Goal: Check status: Check status

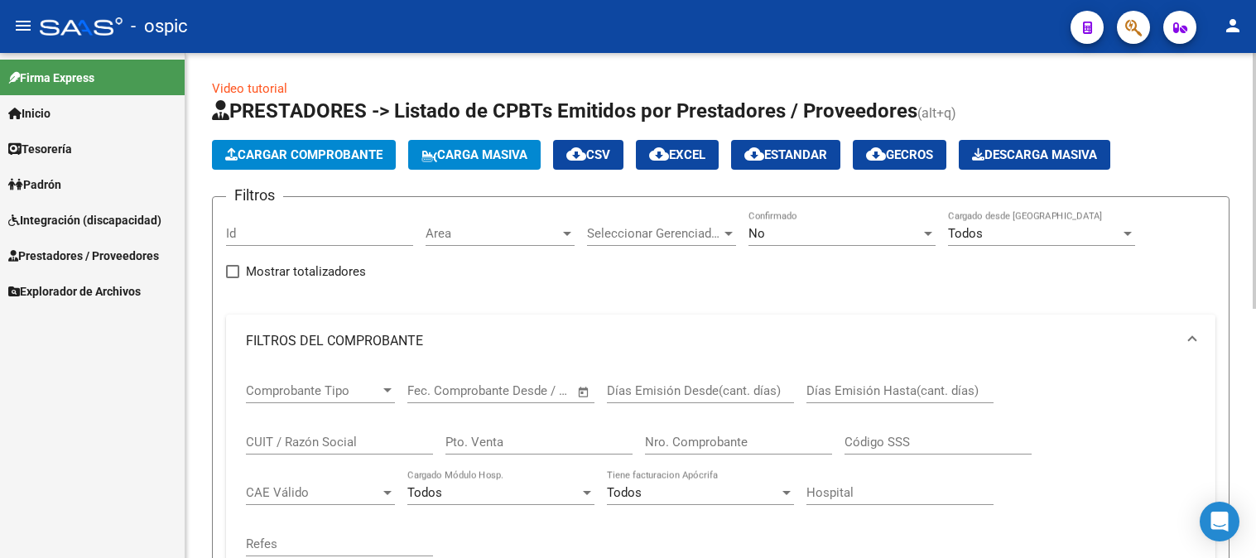
click at [305, 435] on input "CUIT / Razón Social" at bounding box center [339, 442] width 187 height 15
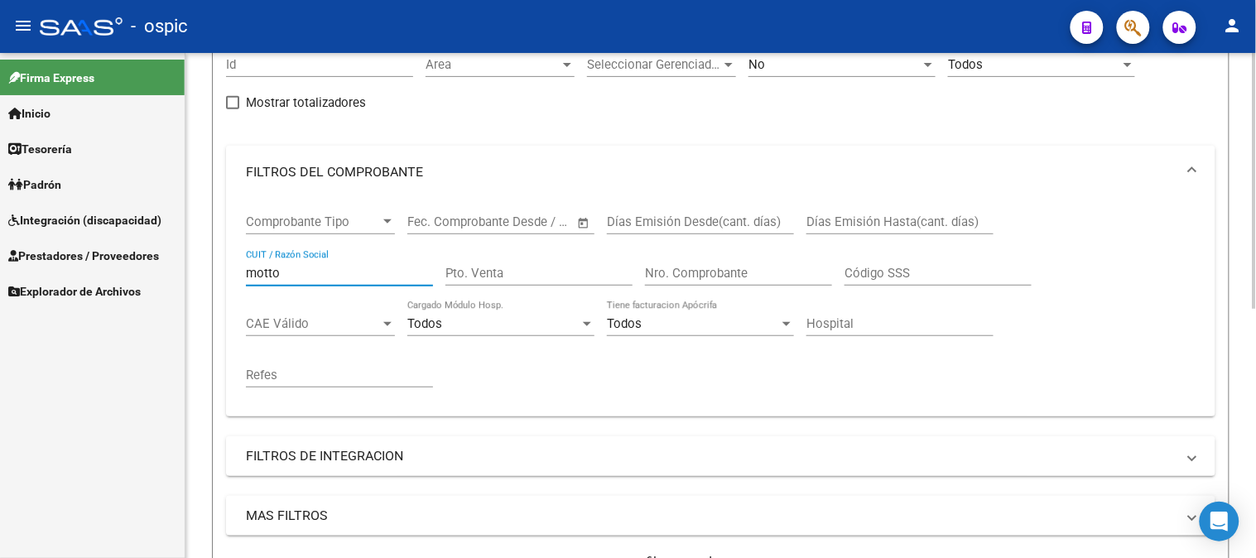
scroll to position [453, 0]
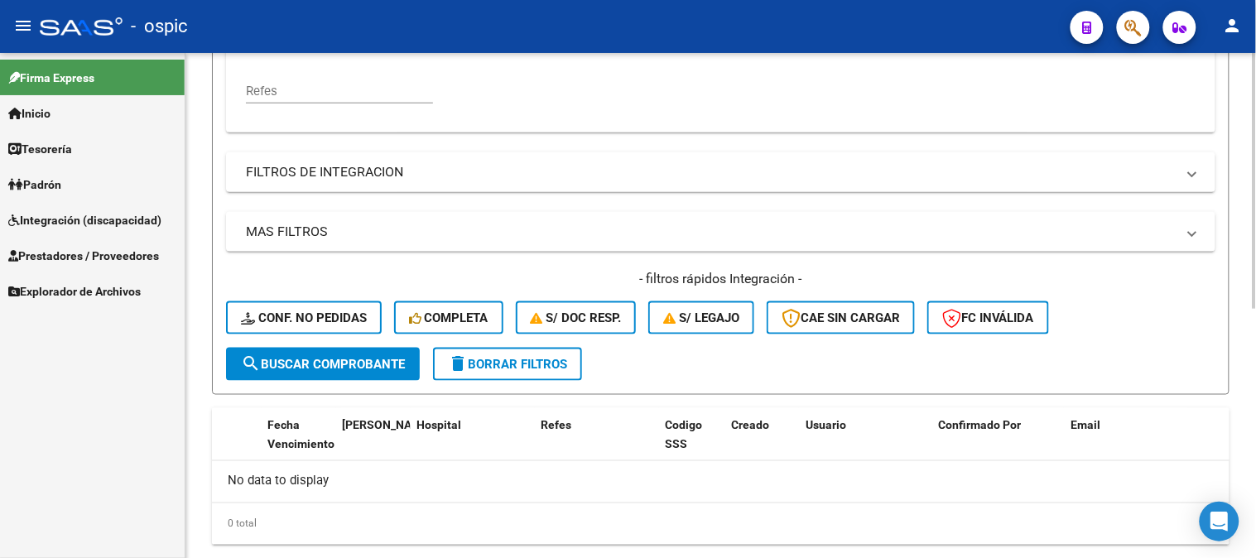
type input "motto"
click at [524, 361] on span "delete Borrar Filtros" at bounding box center [507, 364] width 119 height 15
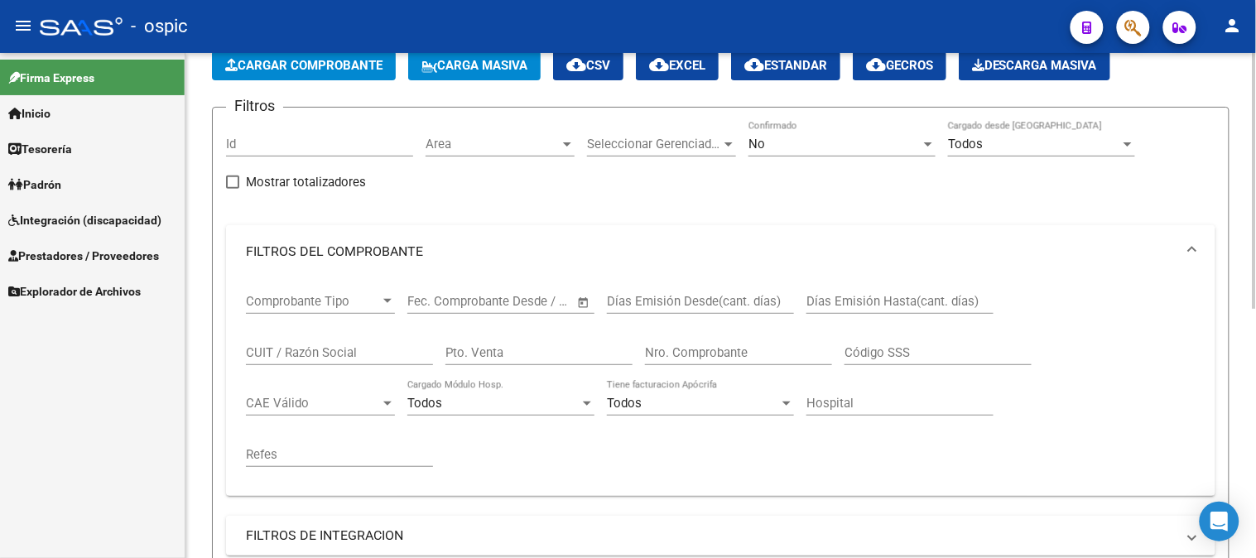
scroll to position [0, 0]
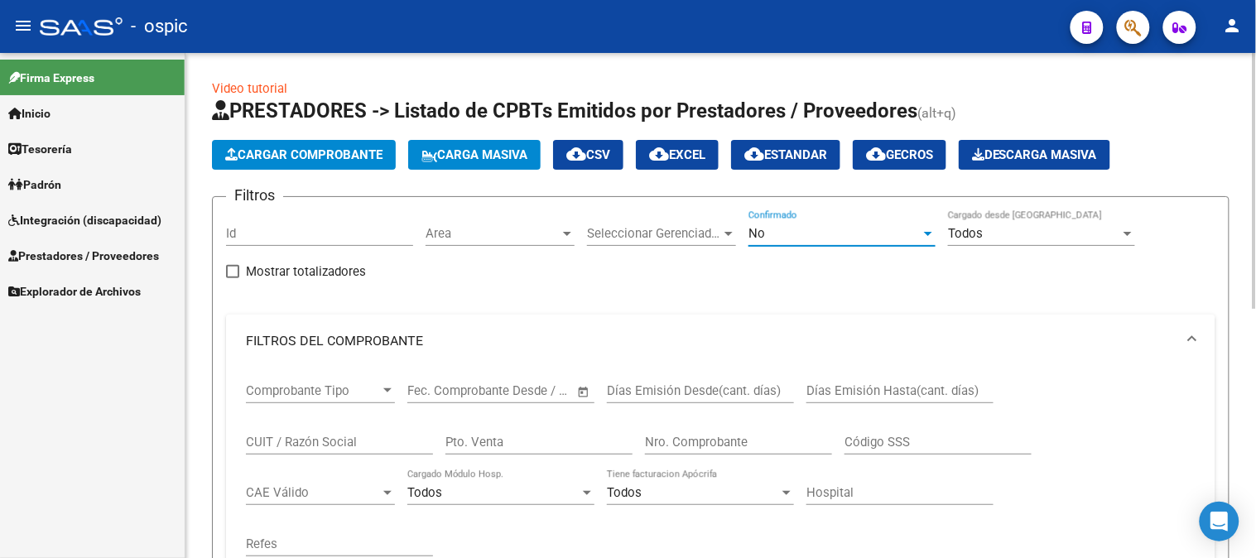
click at [765, 228] on div "No" at bounding box center [834, 233] width 172 height 15
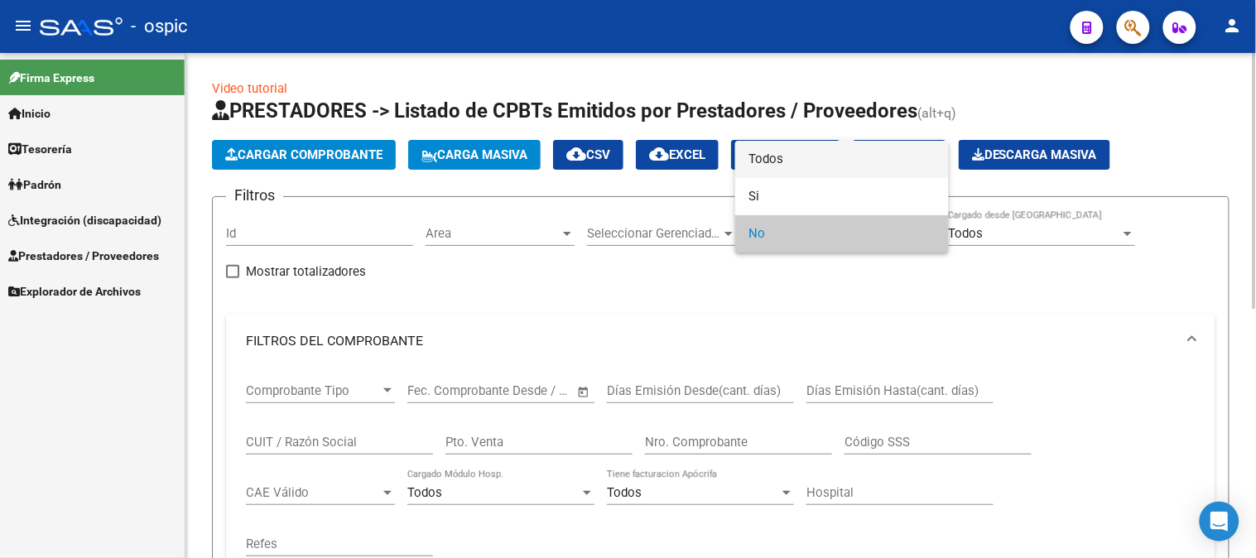
drag, startPoint x: 768, startPoint y: 159, endPoint x: 626, endPoint y: 216, distance: 153.4
click at [767, 159] on span "Todos" at bounding box center [841, 159] width 187 height 37
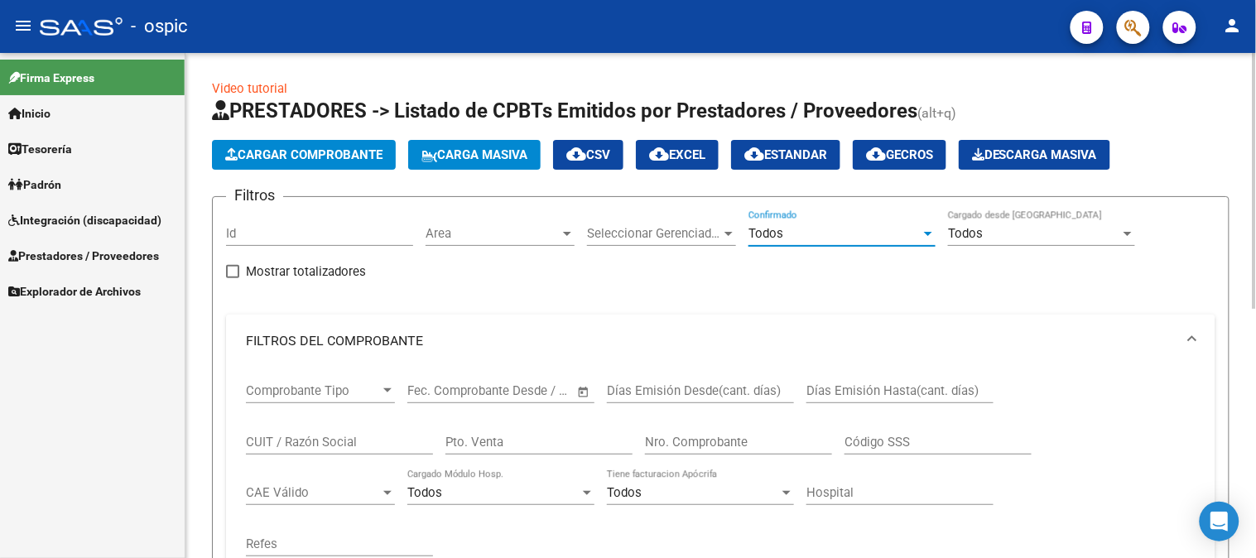
click at [295, 437] on input "CUIT / Razón Social" at bounding box center [339, 442] width 187 height 15
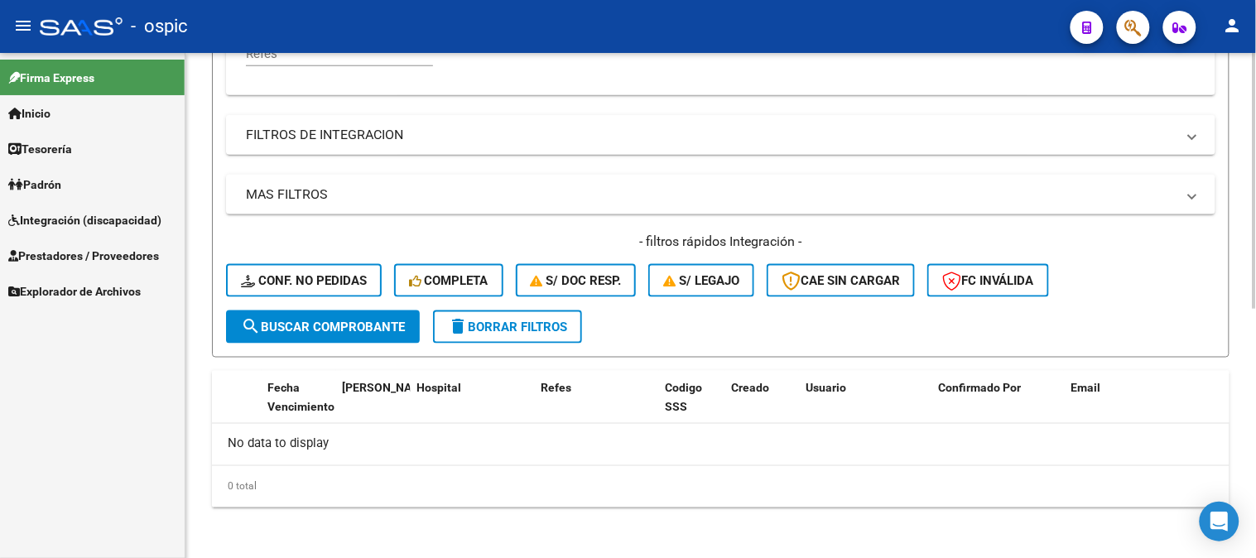
type input "motto"
click at [358, 325] on span "search Buscar Comprobante" at bounding box center [323, 327] width 164 height 15
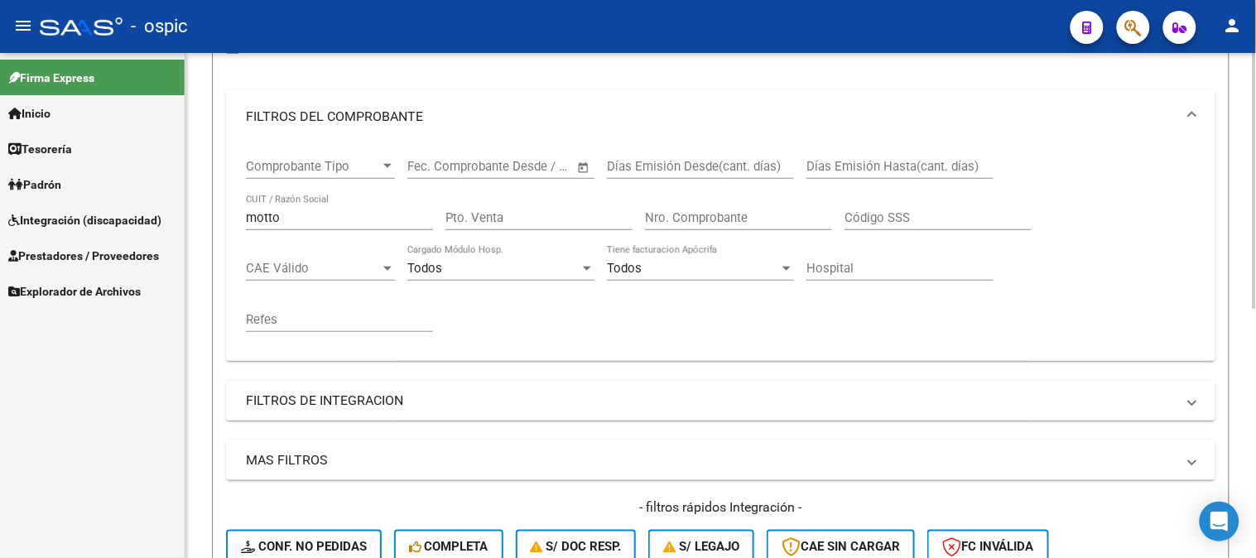
scroll to position [398, 0]
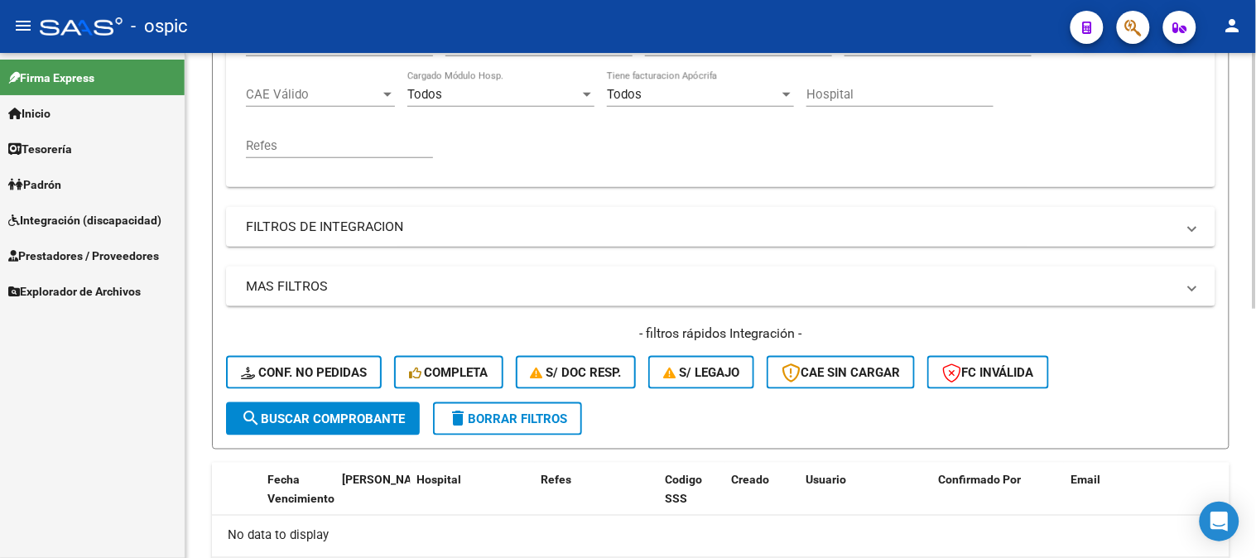
click at [519, 422] on span "delete Borrar Filtros" at bounding box center [507, 418] width 119 height 15
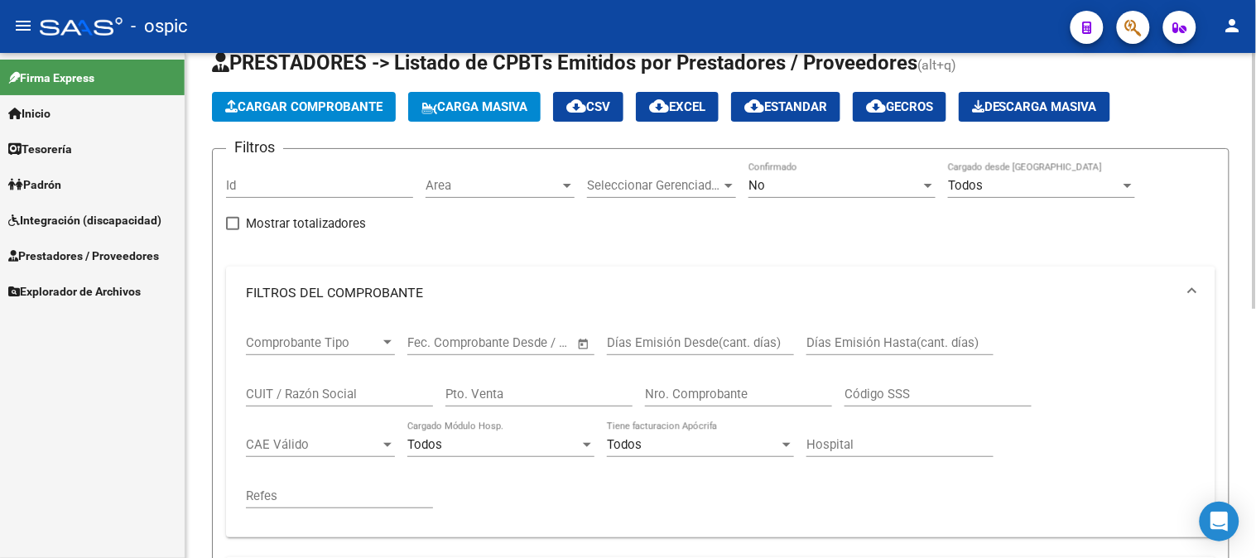
scroll to position [0, 0]
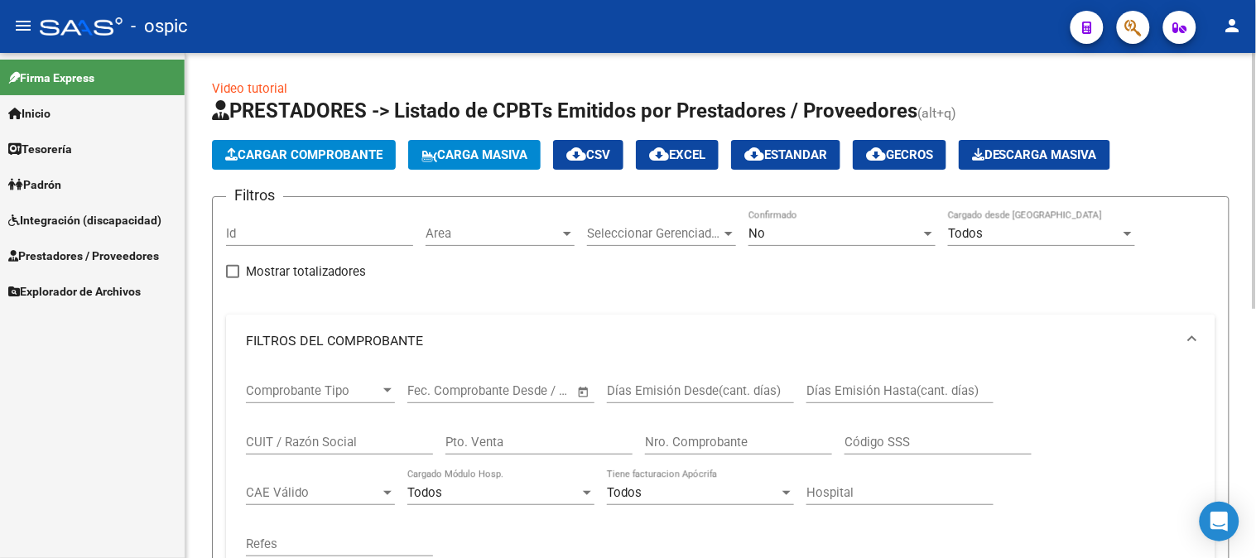
click at [825, 241] on div "No" at bounding box center [834, 233] width 172 height 15
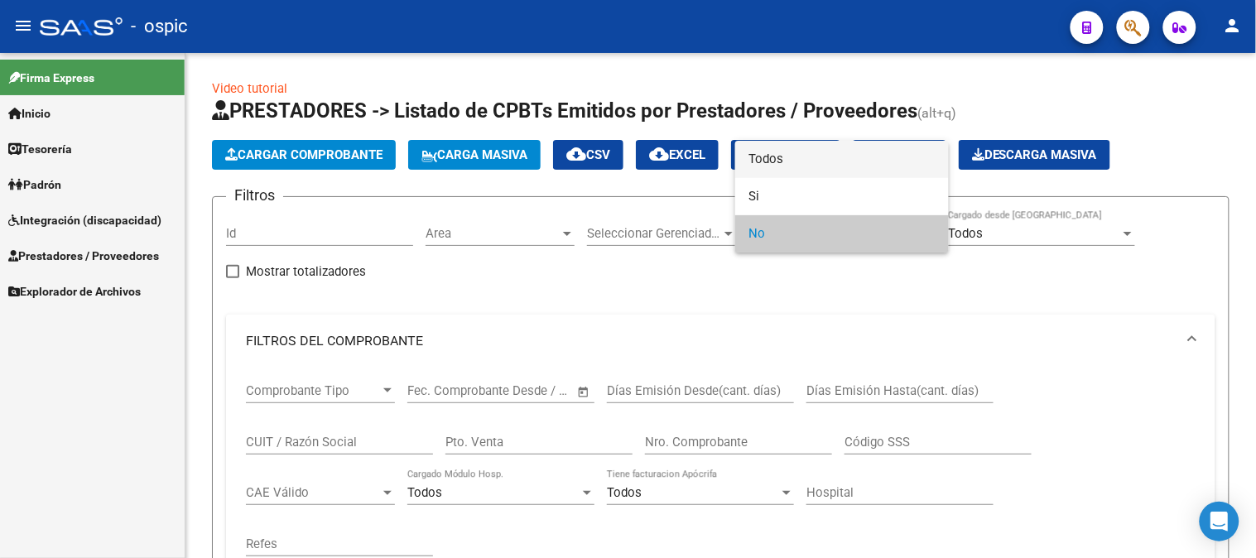
click at [814, 154] on span "Todos" at bounding box center [841, 159] width 187 height 37
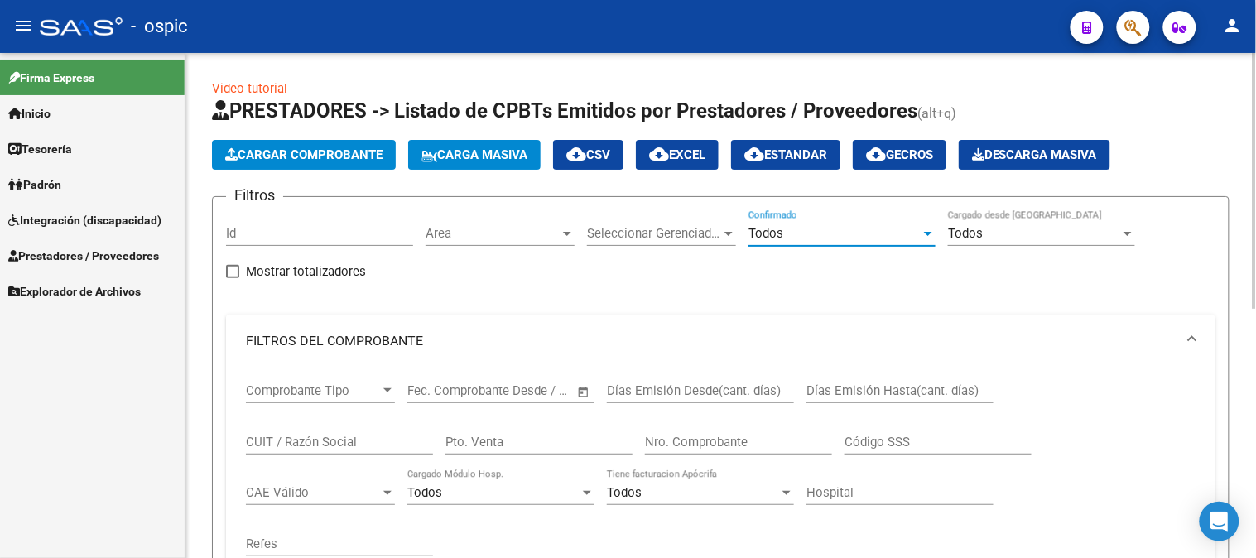
click at [358, 441] on input "CUIT / Razón Social" at bounding box center [339, 442] width 187 height 15
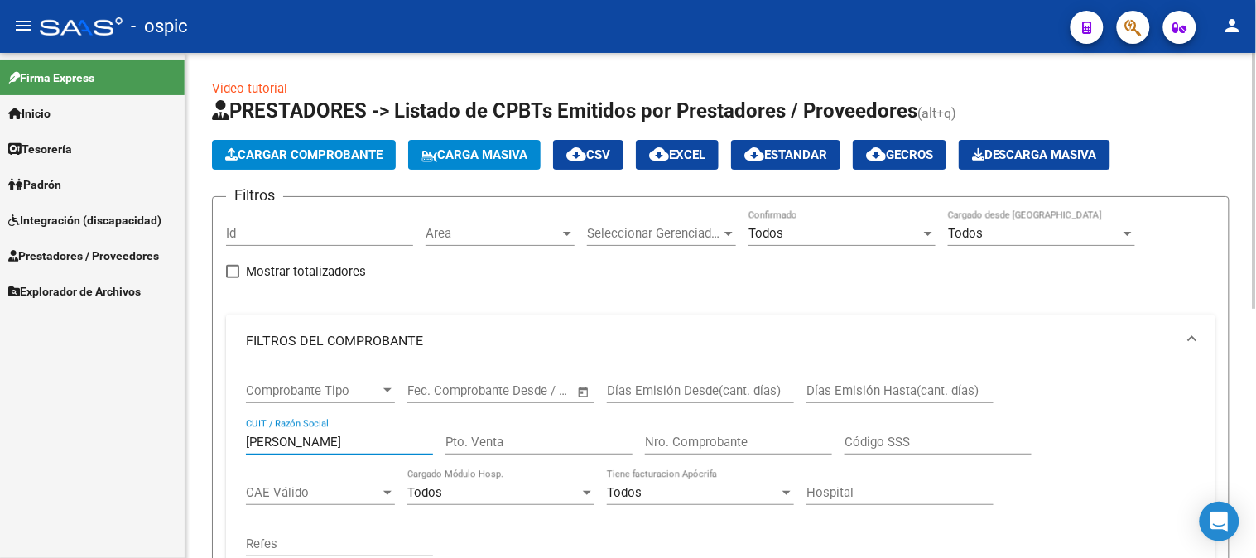
type input "[PERSON_NAME]"
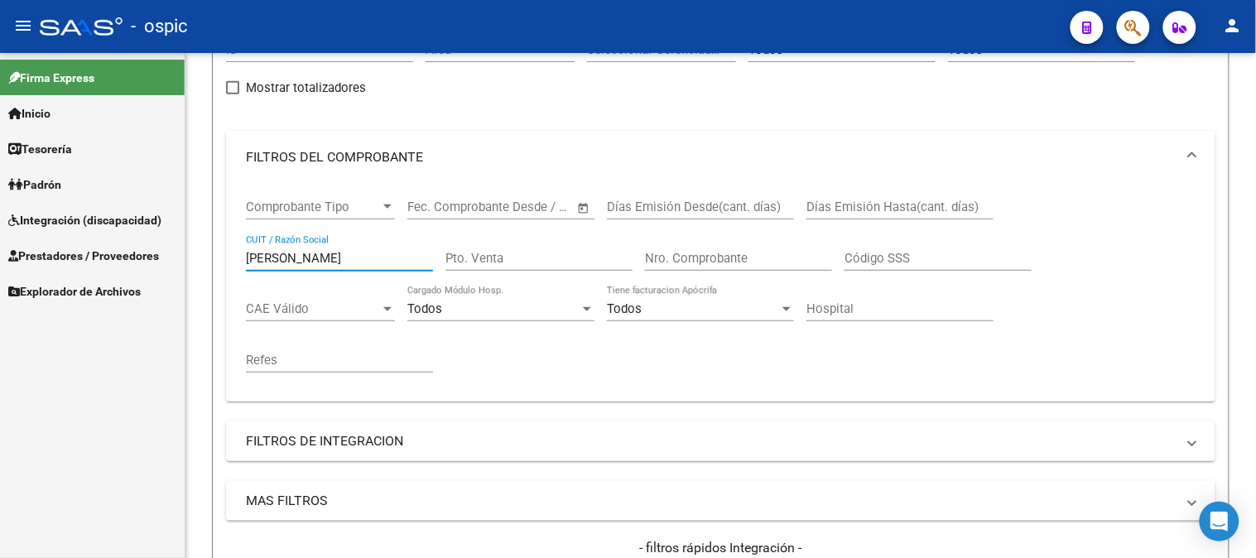
drag, startPoint x: 346, startPoint y: 257, endPoint x: 78, endPoint y: 244, distance: 268.6
click at [79, 244] on mat-sidenav-container "Firma Express Inicio Calendario SSS Instructivos Contacto OS Tesorería Extracto…" at bounding box center [628, 305] width 1256 height 505
click at [272, 150] on mat-panel-title "FILTROS DEL COMPROBANTE" at bounding box center [711, 157] width 930 height 18
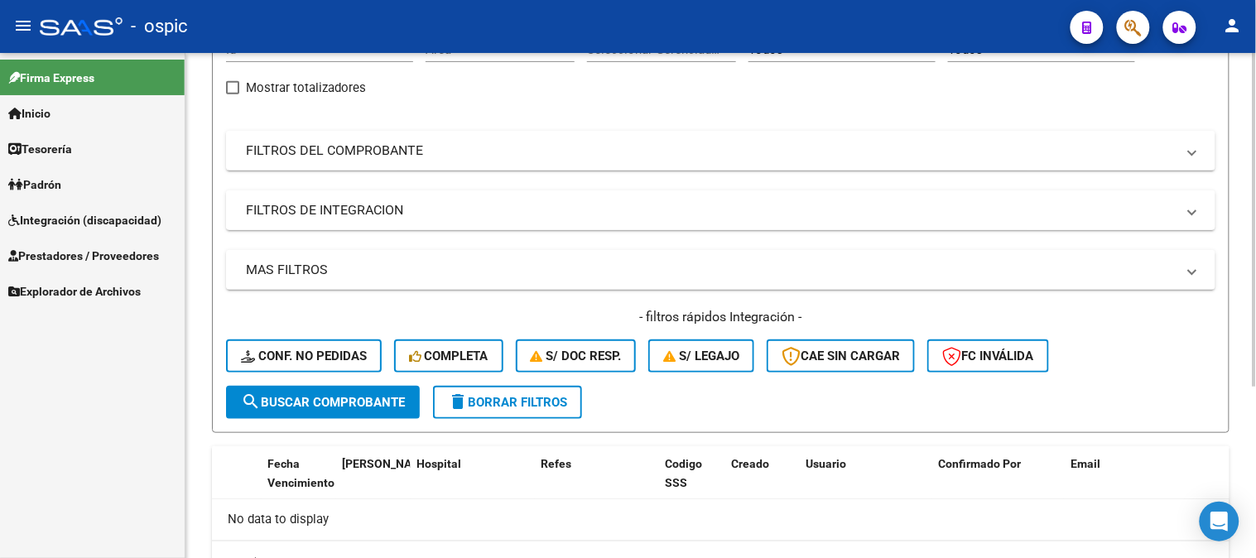
click at [344, 218] on mat-panel-title "FILTROS DE INTEGRACION" at bounding box center [711, 210] width 930 height 18
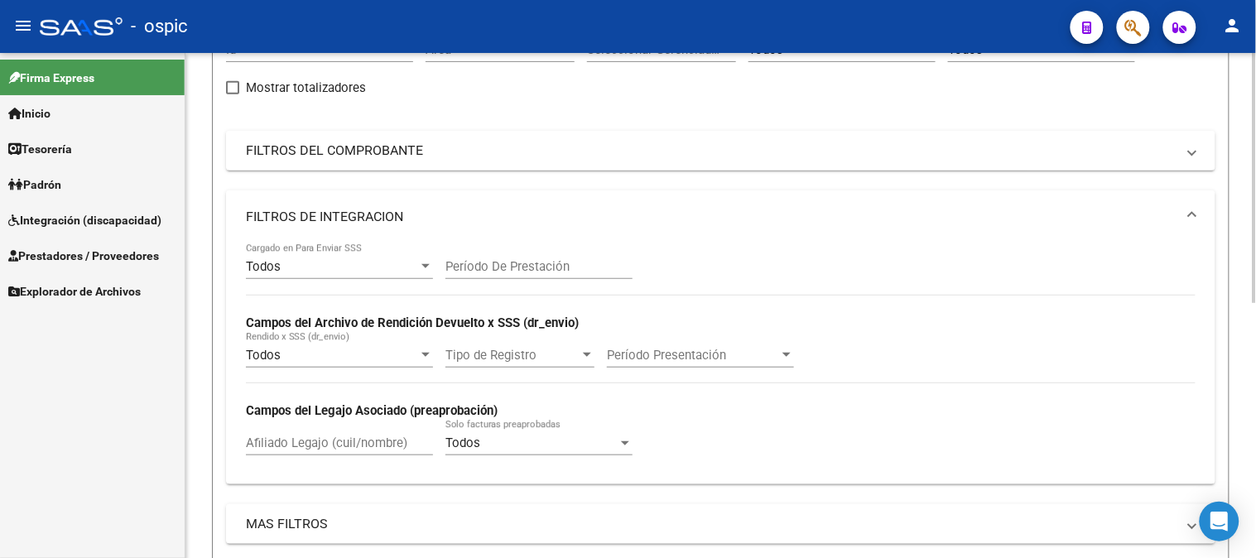
click at [345, 445] on input "Afiliado Legajo (cuil/nombre)" at bounding box center [339, 442] width 187 height 15
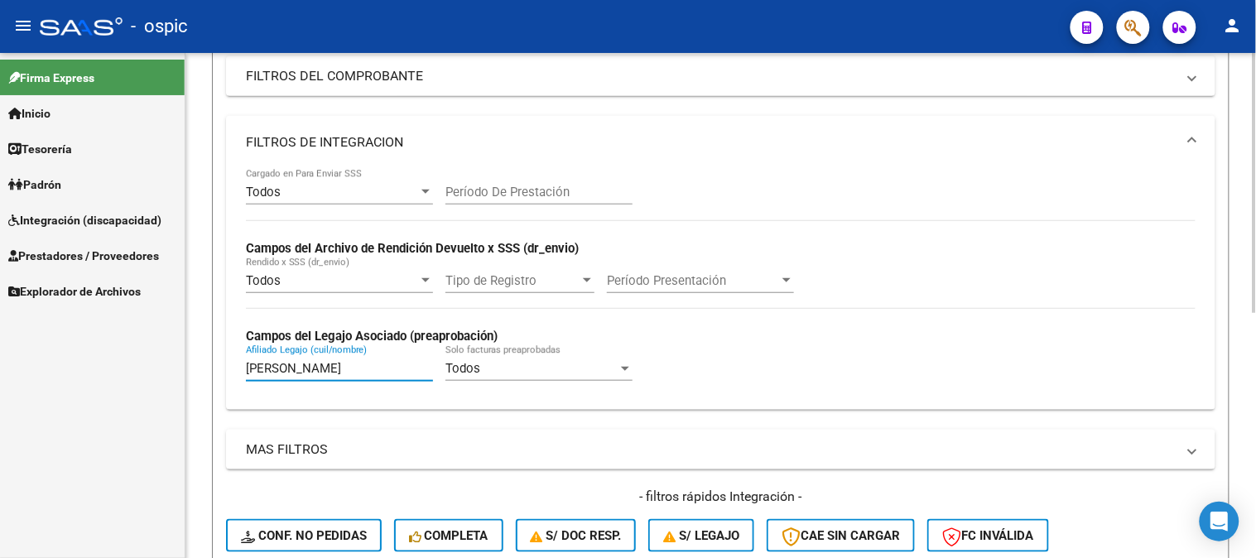
scroll to position [476, 0]
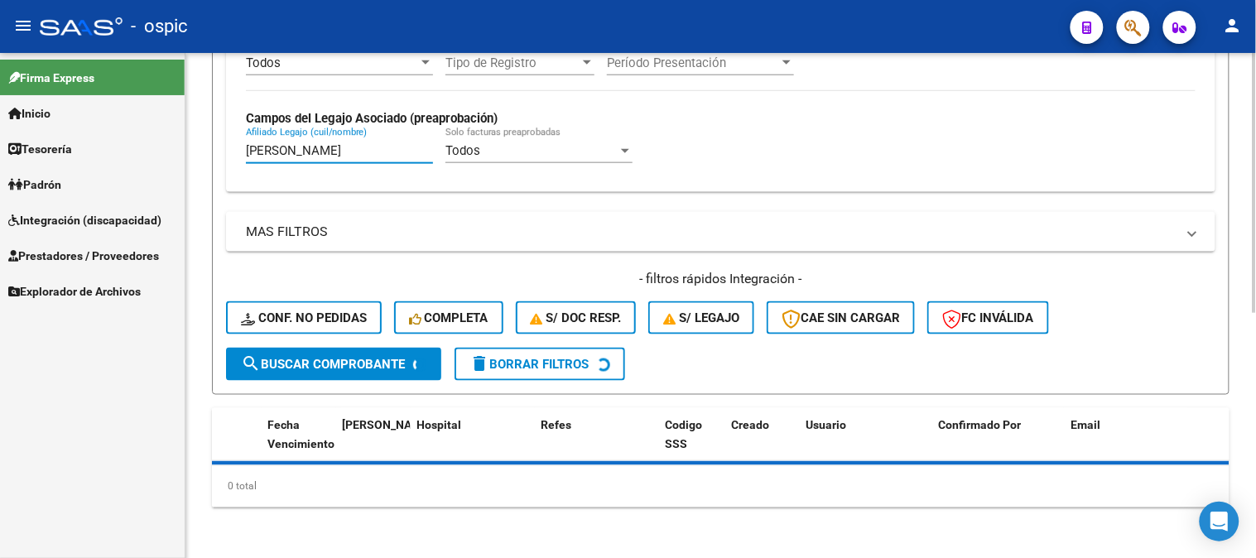
type input "[PERSON_NAME]"
click at [308, 364] on span "search Buscar Comprobante" at bounding box center [323, 364] width 164 height 15
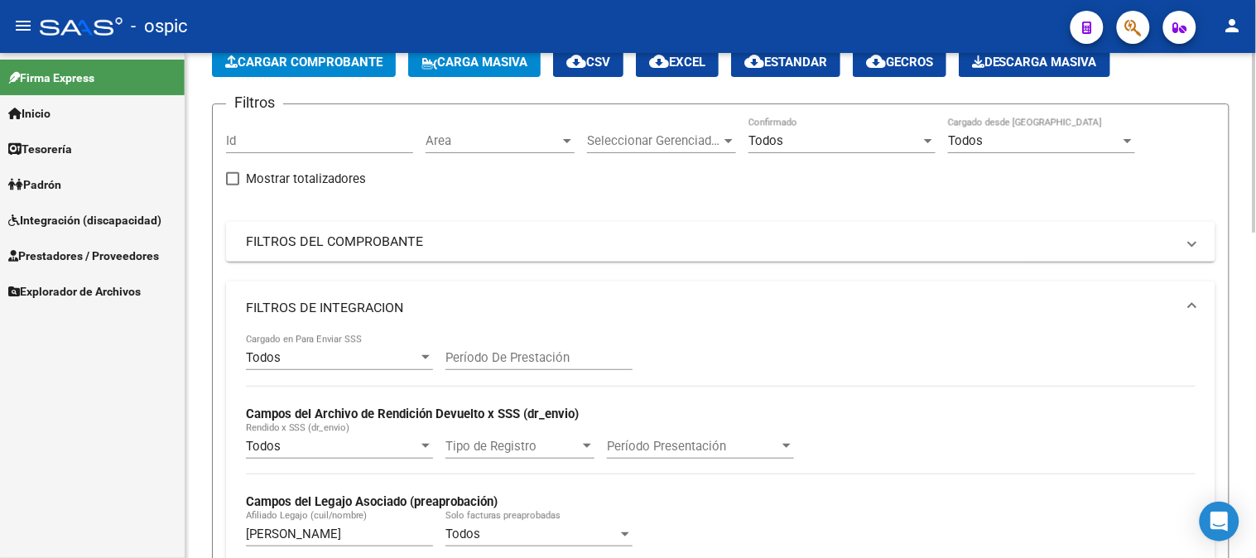
scroll to position [92, 0]
click at [327, 229] on mat-expansion-panel-header "FILTROS DEL COMPROBANTE" at bounding box center [720, 243] width 989 height 40
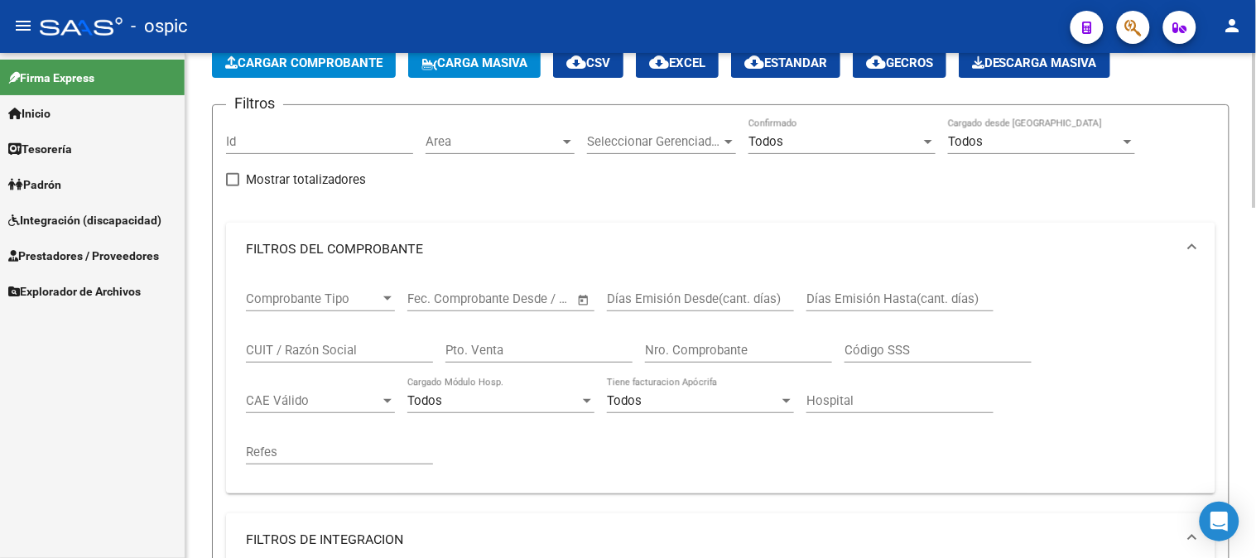
click at [359, 344] on input "CUIT / Razón Social" at bounding box center [339, 350] width 187 height 15
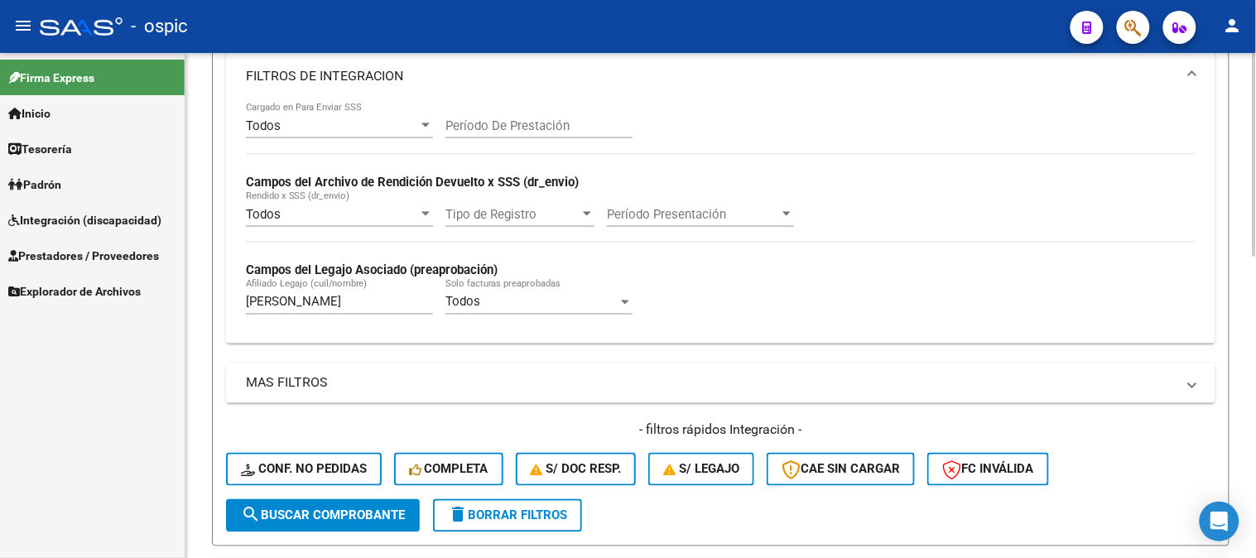
scroll to position [561, 0]
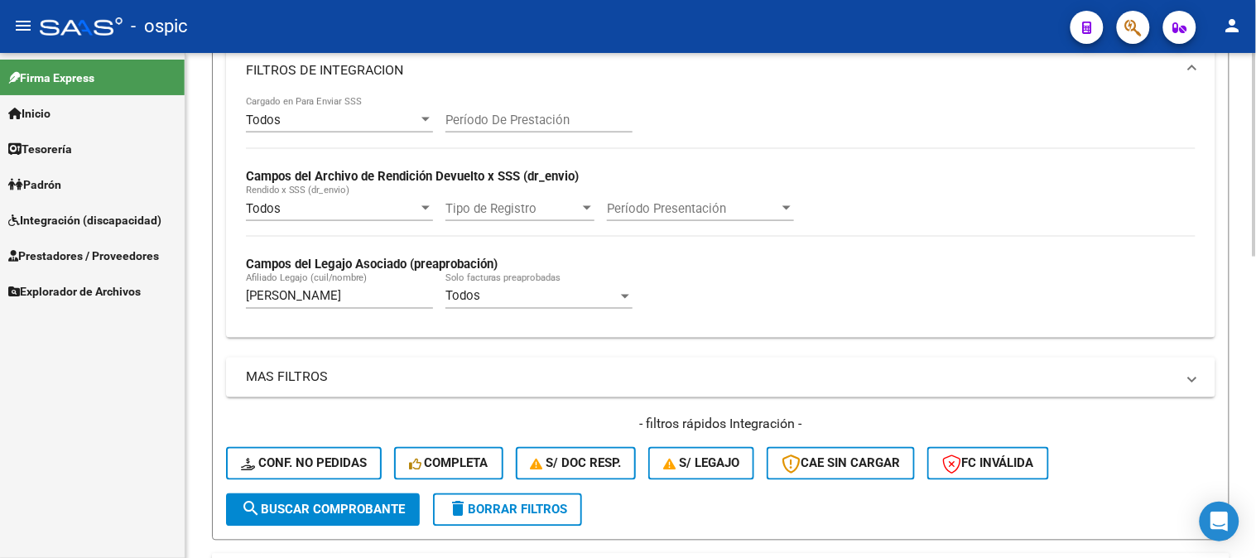
type input "MOTTO"
click at [320, 503] on span "search Buscar Comprobante" at bounding box center [323, 510] width 164 height 15
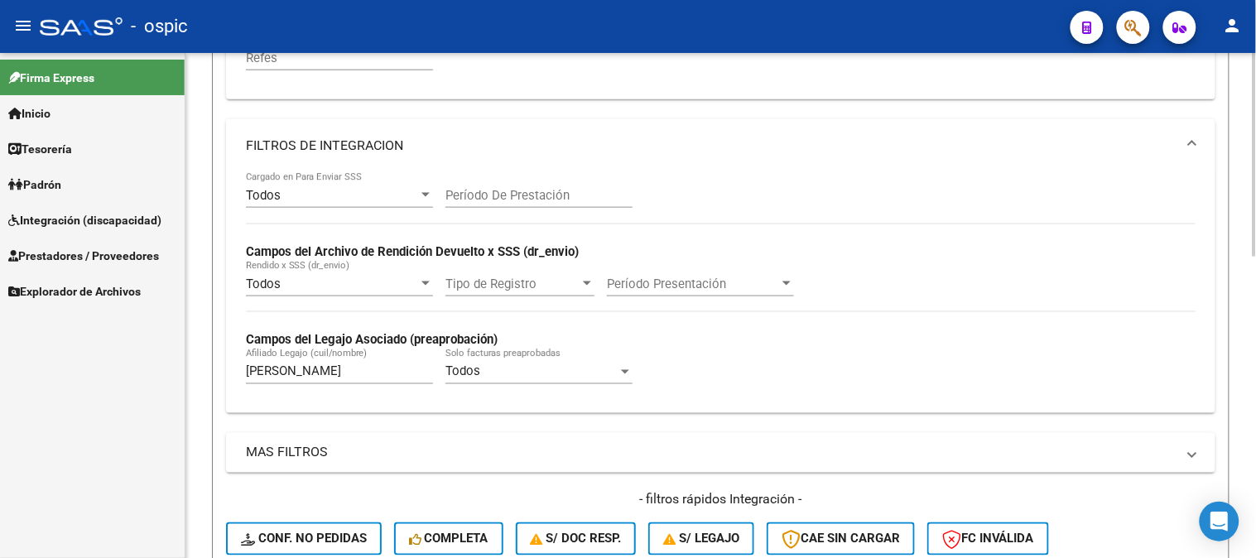
scroll to position [378, 0]
